Goal: Transaction & Acquisition: Purchase product/service

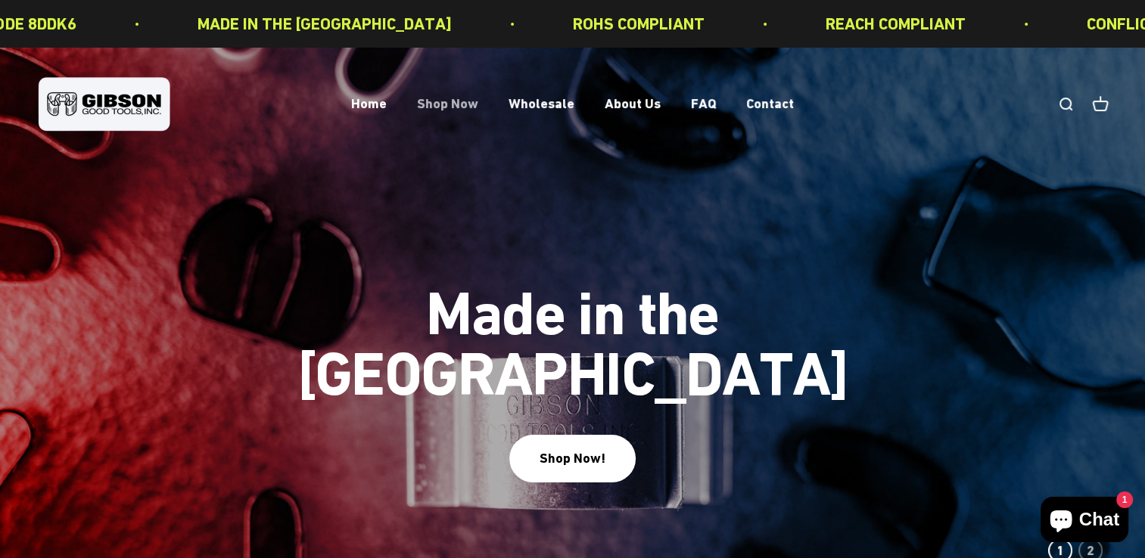
click at [430, 101] on link "Shop Now" at bounding box center [447, 104] width 61 height 16
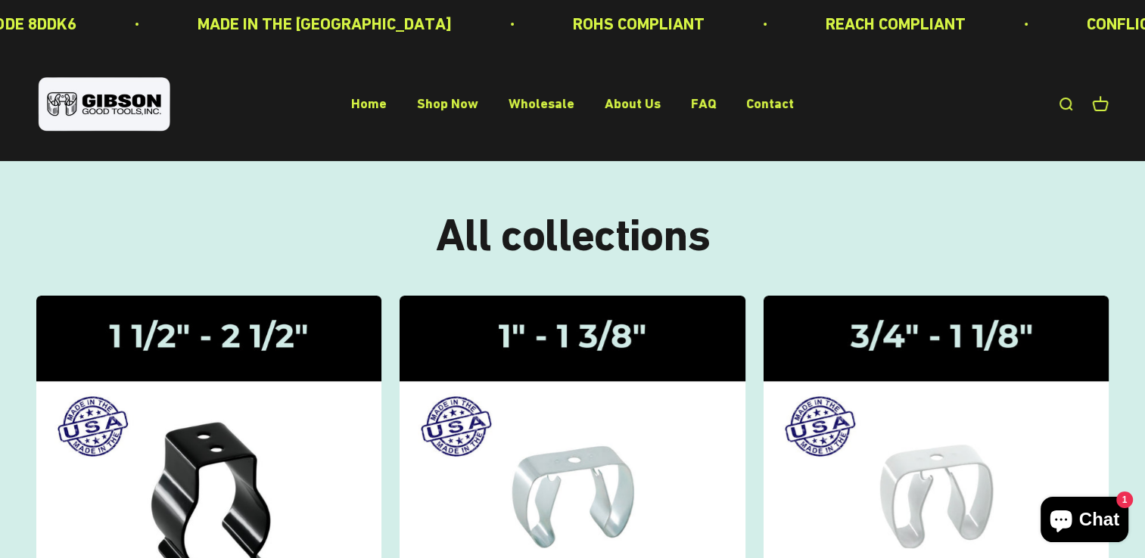
click at [1057, 101] on link "Open search" at bounding box center [1065, 104] width 17 height 17
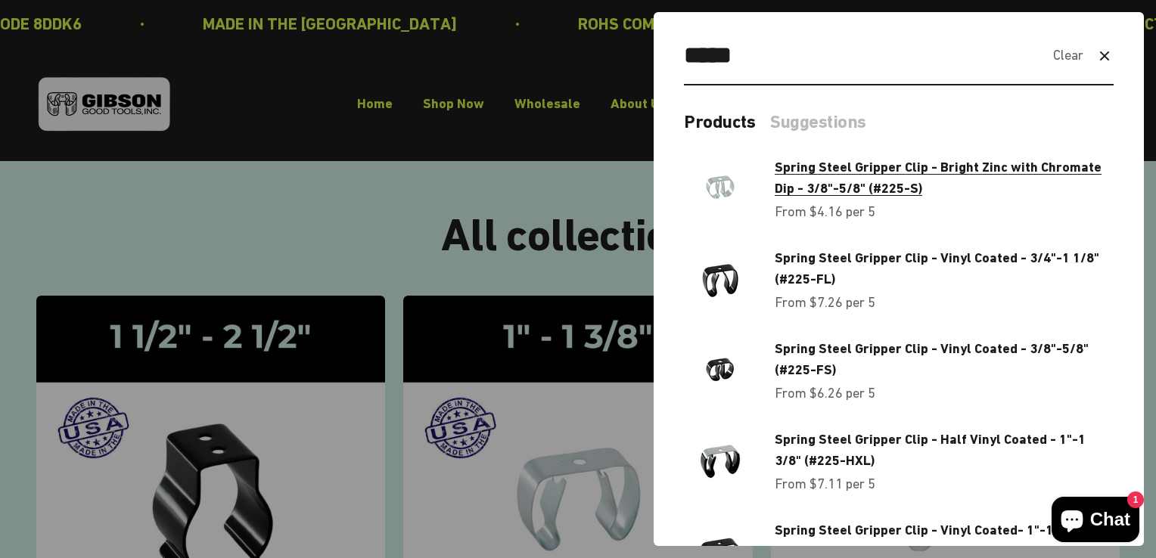
type input "*****"
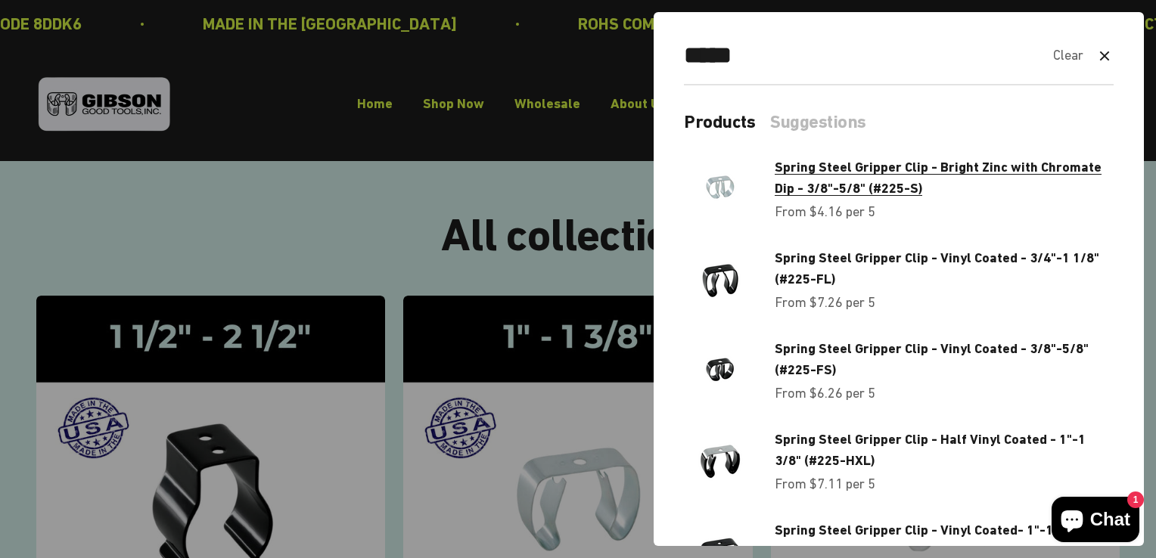
click at [867, 168] on span "Spring Steel Gripper Clip - Bright Zinc with Chromate Dip - 3/8"-5/8" (#225-S)" at bounding box center [938, 178] width 327 height 38
click at [841, 163] on span "Spring Steel Gripper Clip - Bright Zinc with Chromate Dip - 3/8"-5/8" (#225-S)" at bounding box center [938, 178] width 327 height 38
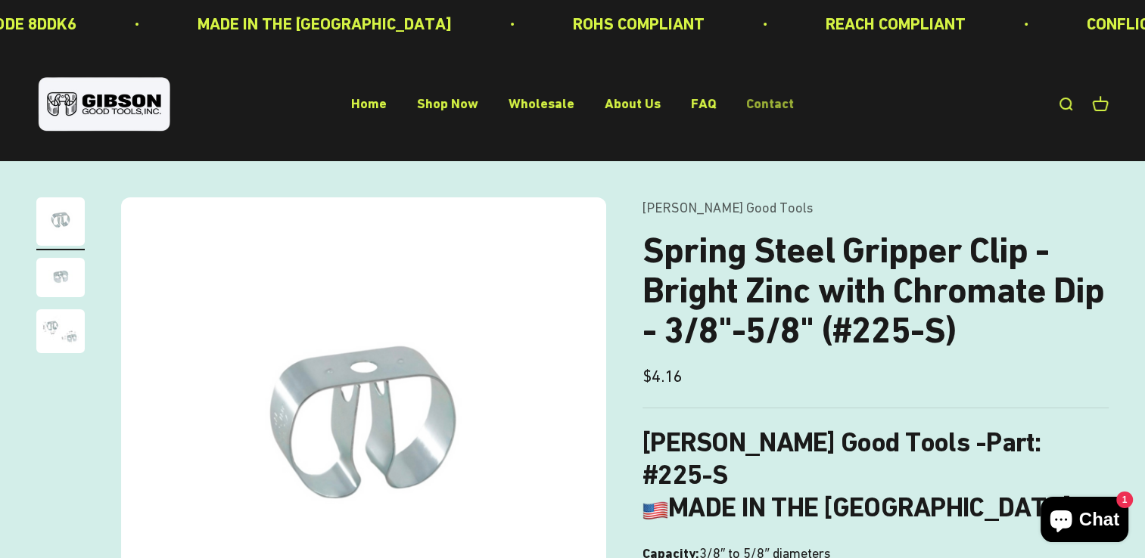
click at [768, 108] on link "Contact" at bounding box center [770, 104] width 48 height 16
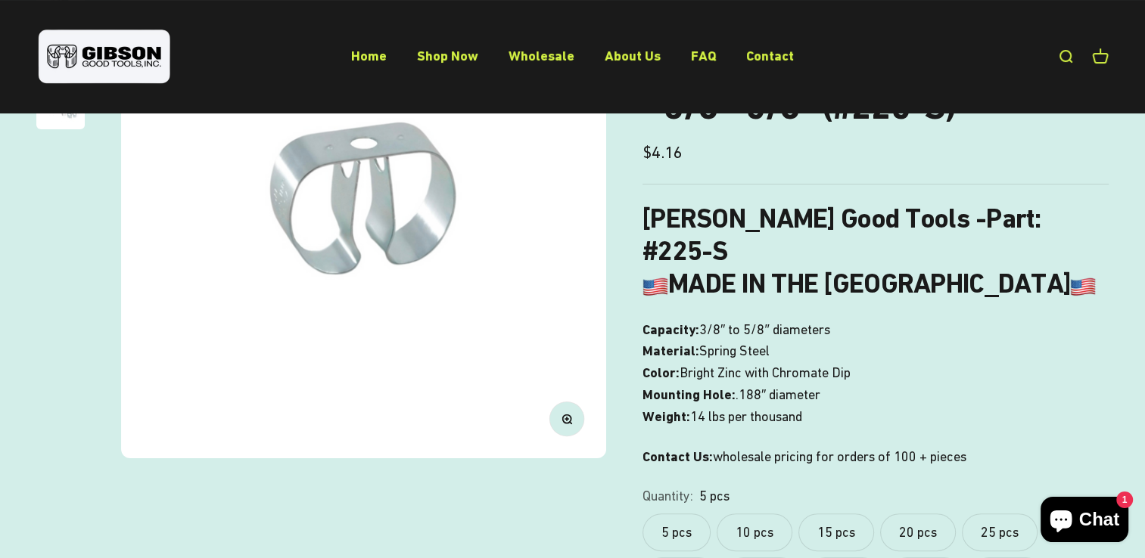
scroll to position [227, 0]
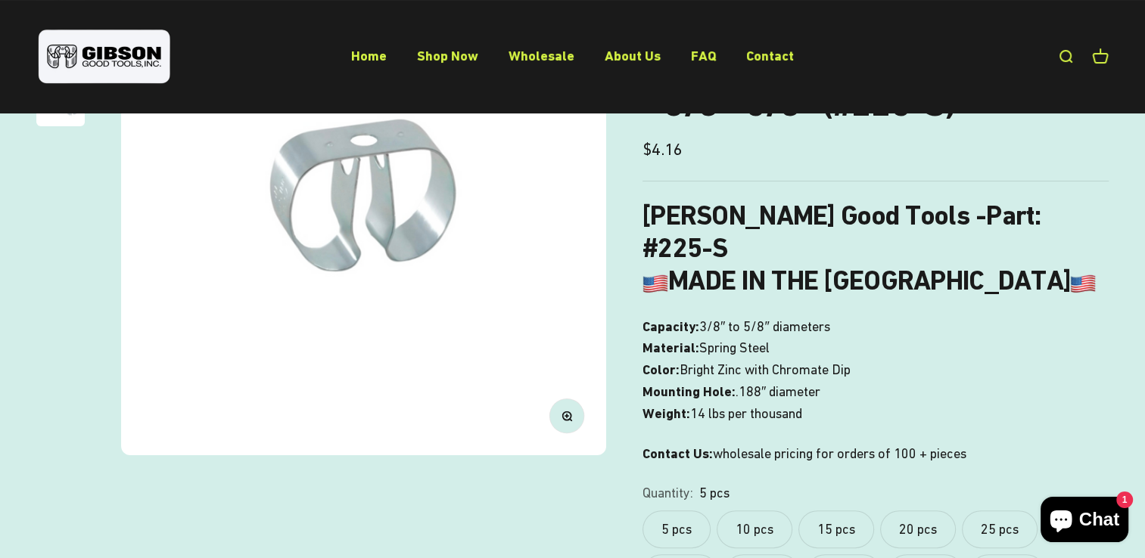
click at [765, 511] on label "10 pcs" at bounding box center [754, 530] width 76 height 38
click at [678, 511] on label "5 pcs" at bounding box center [676, 530] width 68 height 38
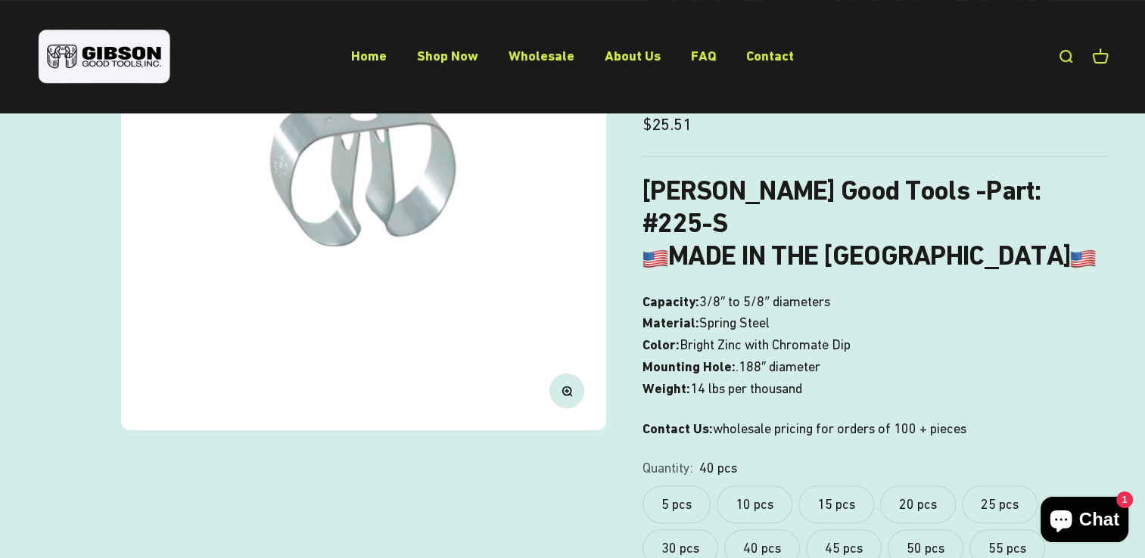
scroll to position [227, 0]
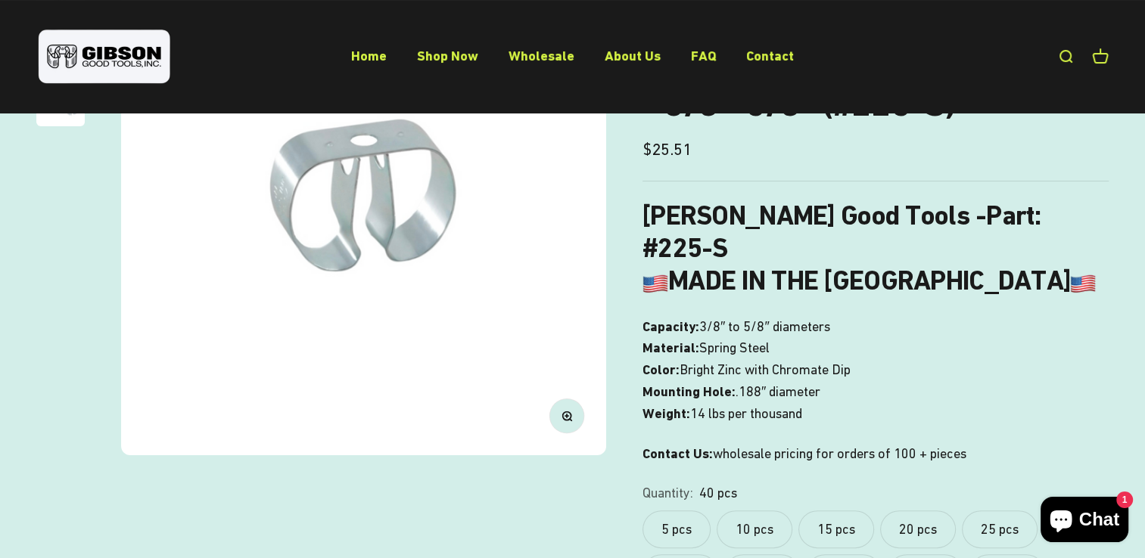
click at [680, 511] on label "5 pcs" at bounding box center [676, 530] width 68 height 38
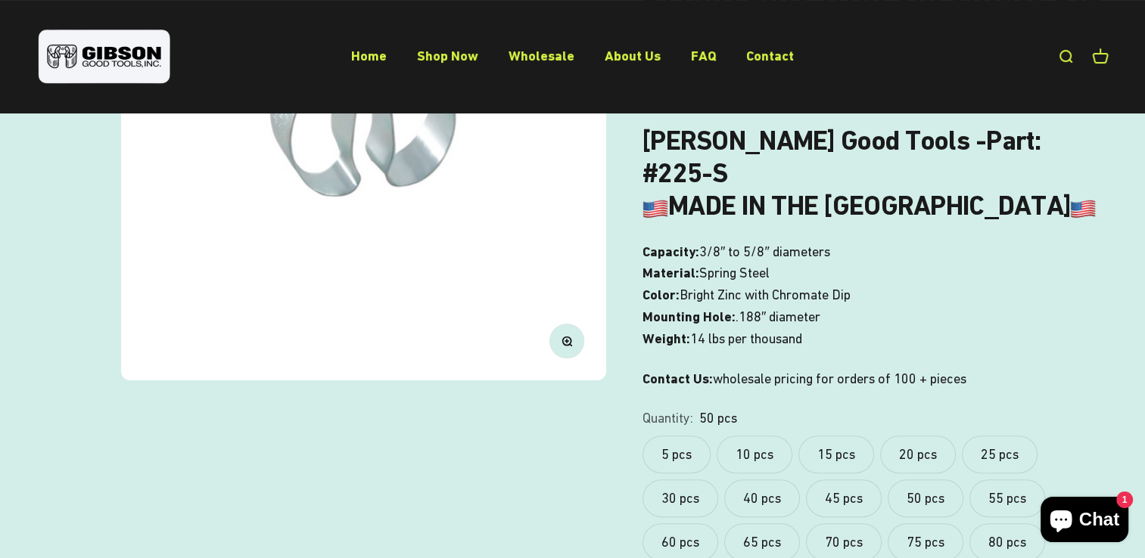
scroll to position [303, 0]
click at [684, 523] on label "60 pcs" at bounding box center [680, 542] width 76 height 38
